Goal: Transaction & Acquisition: Purchase product/service

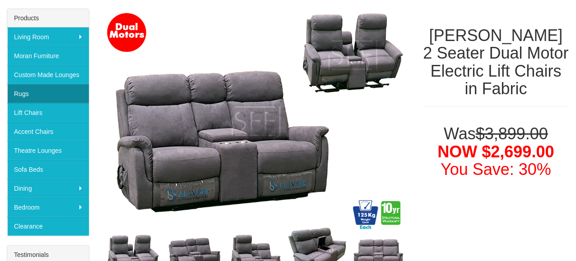
scroll to position [135, 0]
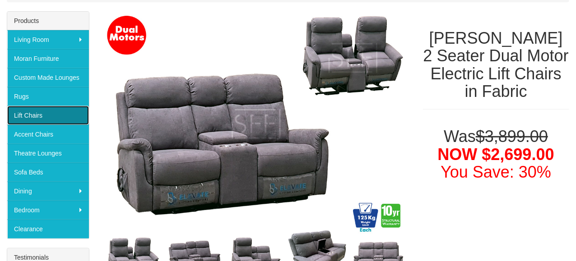
click at [28, 109] on link "Lift Chairs" at bounding box center [48, 115] width 82 height 19
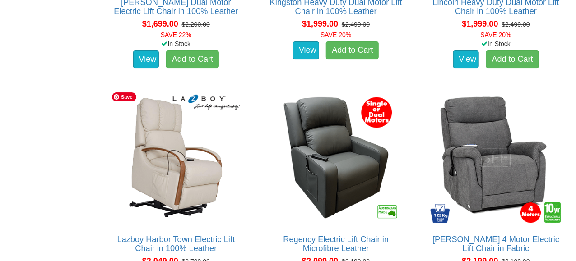
scroll to position [1218, 0]
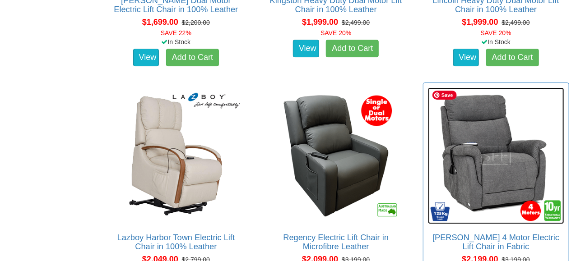
click at [502, 166] on img at bounding box center [496, 156] width 136 height 136
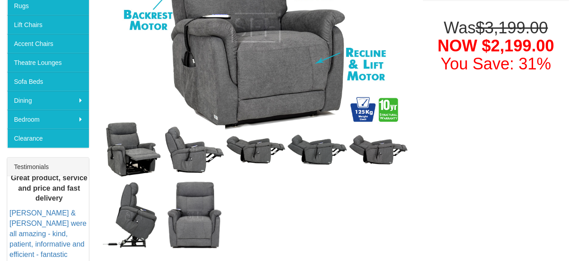
scroll to position [271, 0]
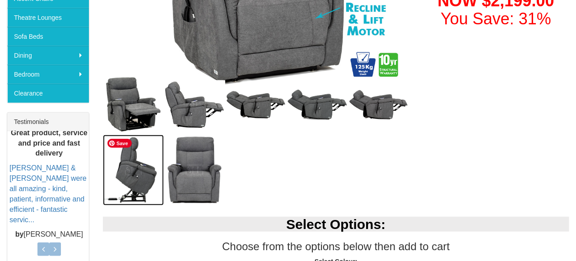
click at [141, 172] on img at bounding box center [133, 170] width 61 height 71
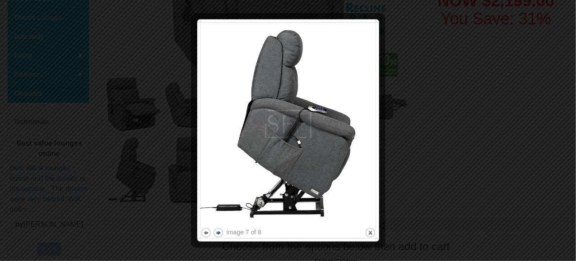
click at [220, 232] on button "next" at bounding box center [218, 232] width 11 height 11
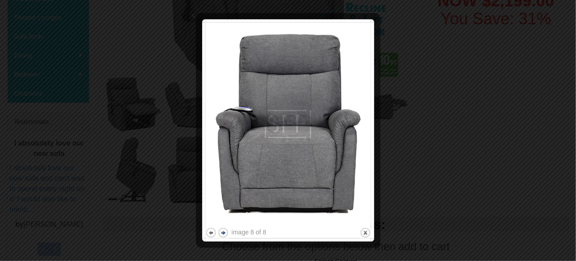
click at [220, 232] on button "next" at bounding box center [223, 232] width 11 height 11
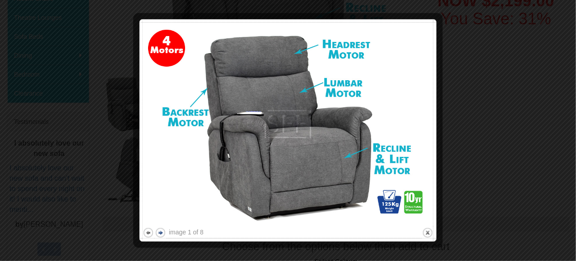
click at [160, 231] on button "next" at bounding box center [160, 232] width 11 height 11
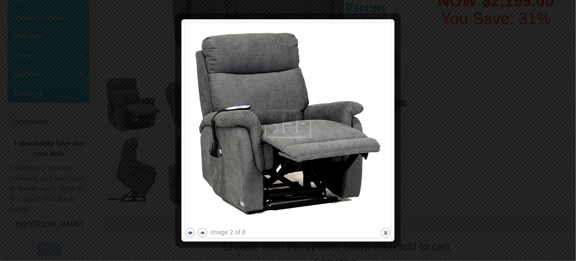
click at [188, 230] on button "previous" at bounding box center [190, 232] width 11 height 11
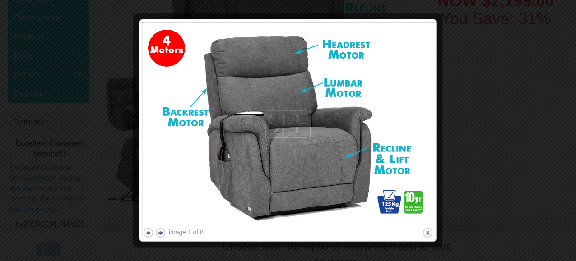
click at [161, 231] on button "next" at bounding box center [160, 232] width 11 height 11
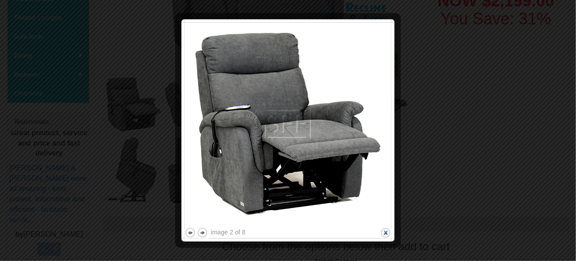
click at [385, 233] on button "close" at bounding box center [385, 232] width 11 height 11
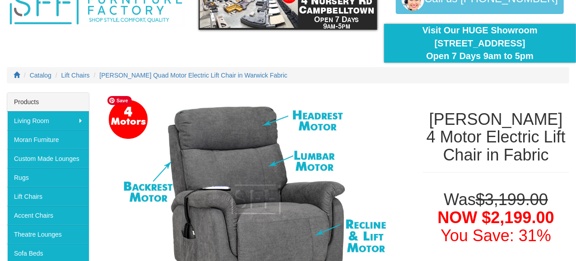
scroll to position [0, 0]
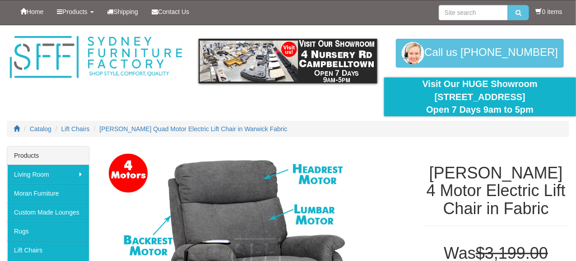
drag, startPoint x: 427, startPoint y: 93, endPoint x: 545, endPoint y: 91, distance: 117.8
click at [545, 91] on div "Visit Our HUGE Showroom 4 Nursery Rd Campbelltown Open 7 Days 9am to 5pm" at bounding box center [480, 97] width 178 height 39
